Goal: Navigation & Orientation: Find specific page/section

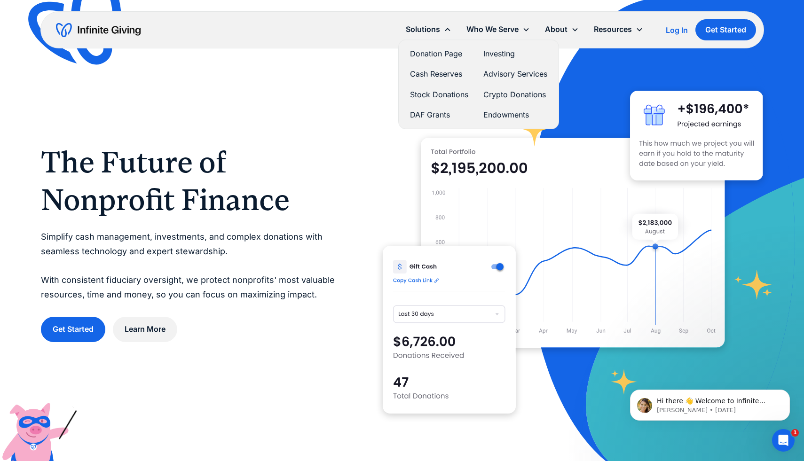
click at [439, 27] on div "Solutions" at bounding box center [428, 29] width 61 height 20
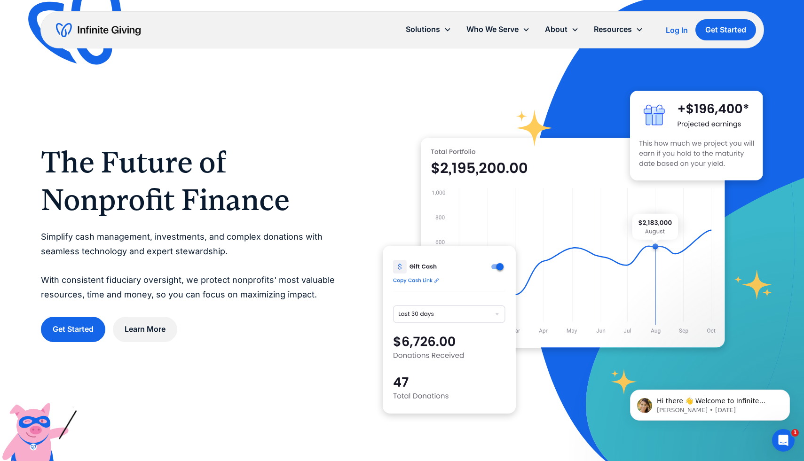
click at [439, 27] on div "Solutions" at bounding box center [428, 29] width 61 height 20
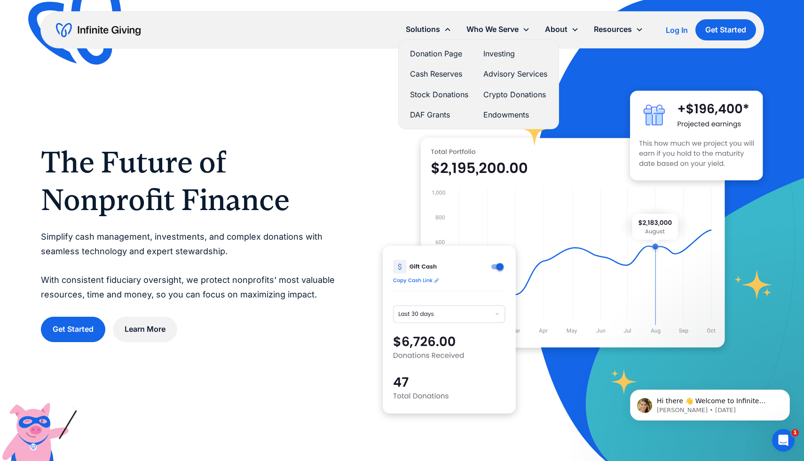
click at [430, 55] on link "Donation Page" at bounding box center [439, 53] width 58 height 13
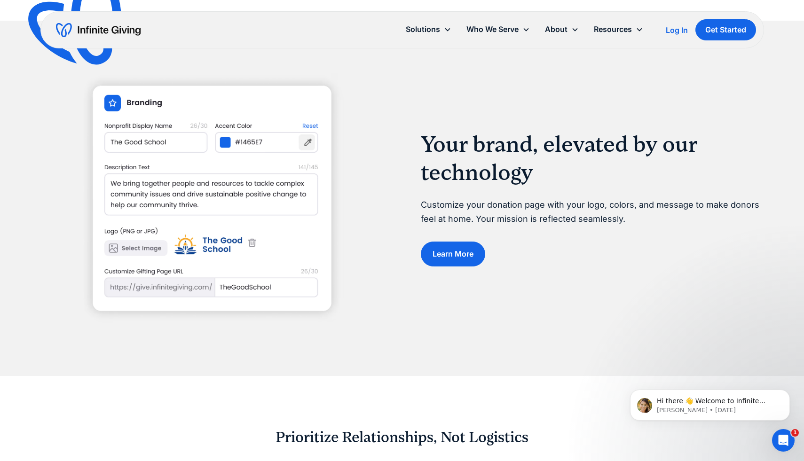
scroll to position [1059, 0]
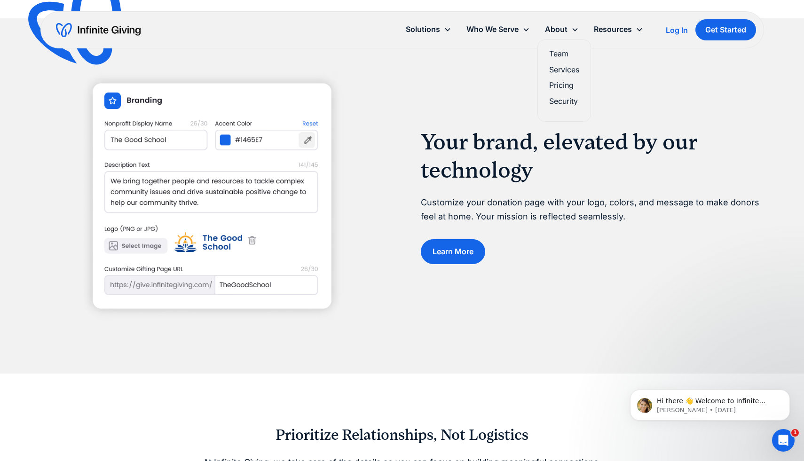
click at [559, 55] on link "Team" at bounding box center [564, 53] width 30 height 13
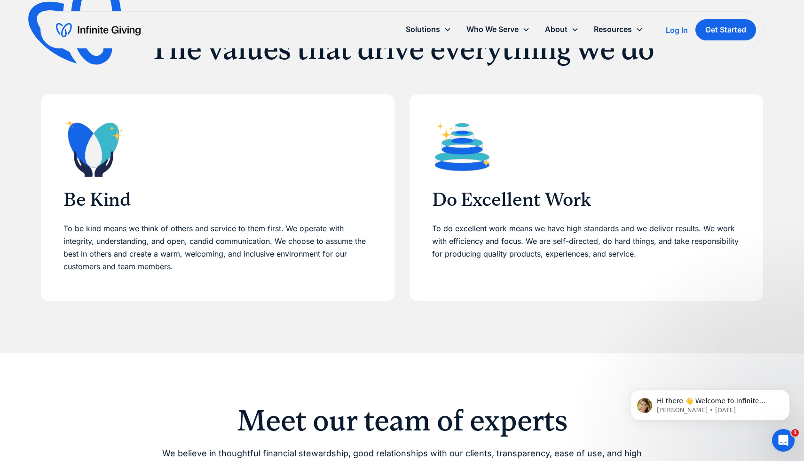
scroll to position [326, 0]
